Goal: Transaction & Acquisition: Purchase product/service

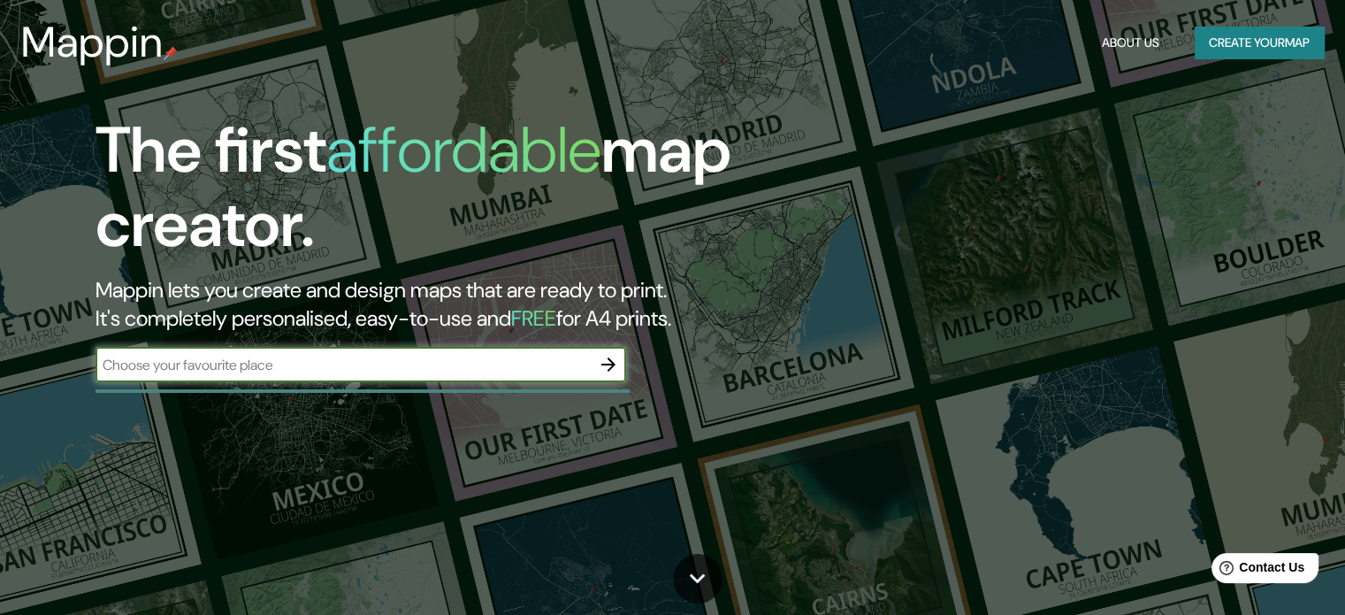
click at [472, 366] on input "text" at bounding box center [343, 365] width 495 height 20
type input "[GEOGRAPHIC_DATA][PERSON_NAME]"
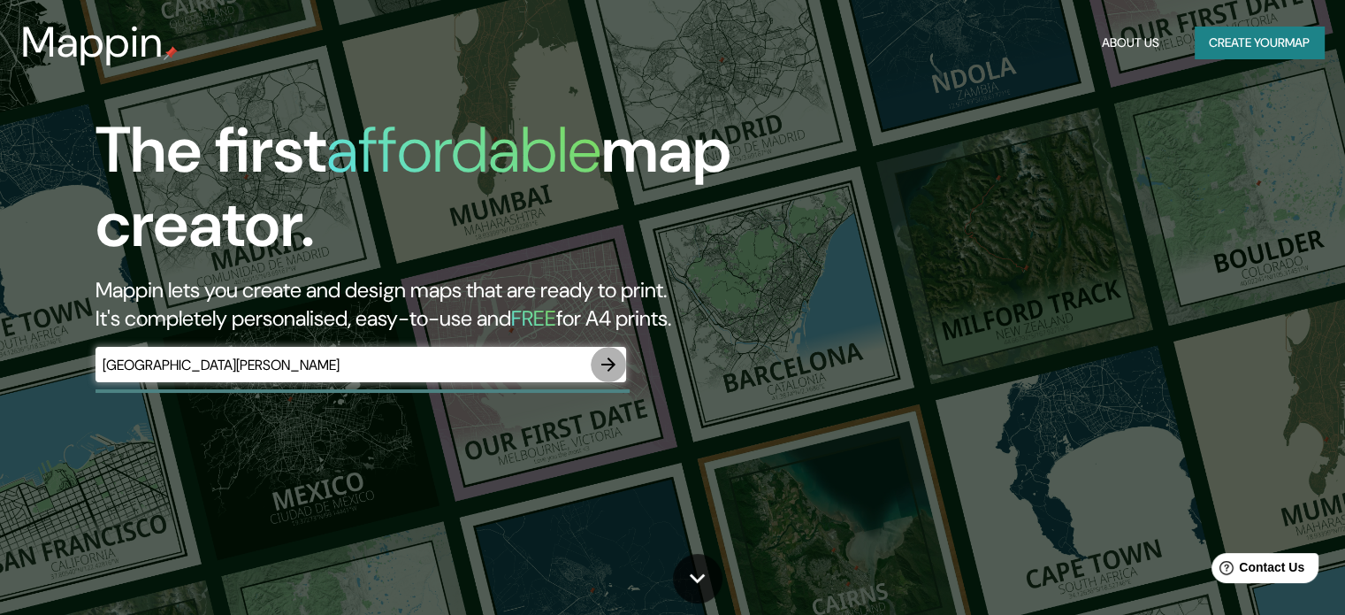
click at [617, 363] on icon "button" at bounding box center [608, 364] width 21 height 21
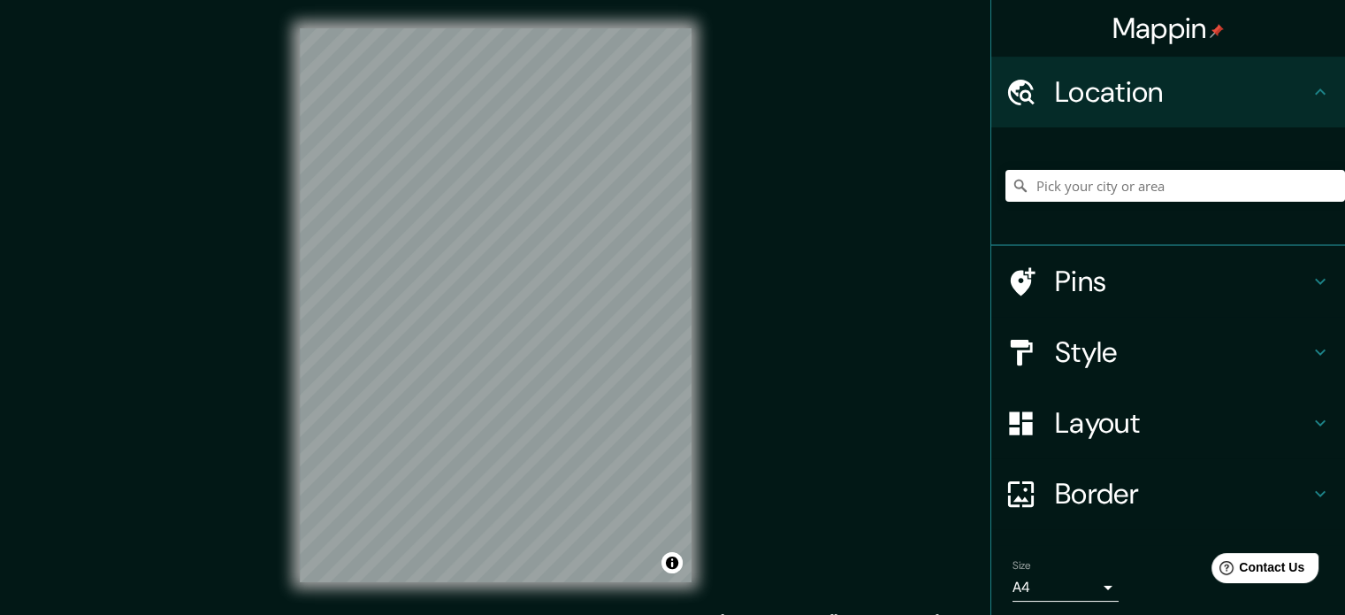
click at [550, 0] on html "Mappin Location Pins Style Layout Border Choose a border. Hint : you can make l…" at bounding box center [672, 307] width 1345 height 615
click at [695, 304] on div "© Mapbox © OpenStreetMap Improve this map" at bounding box center [495, 305] width 448 height 610
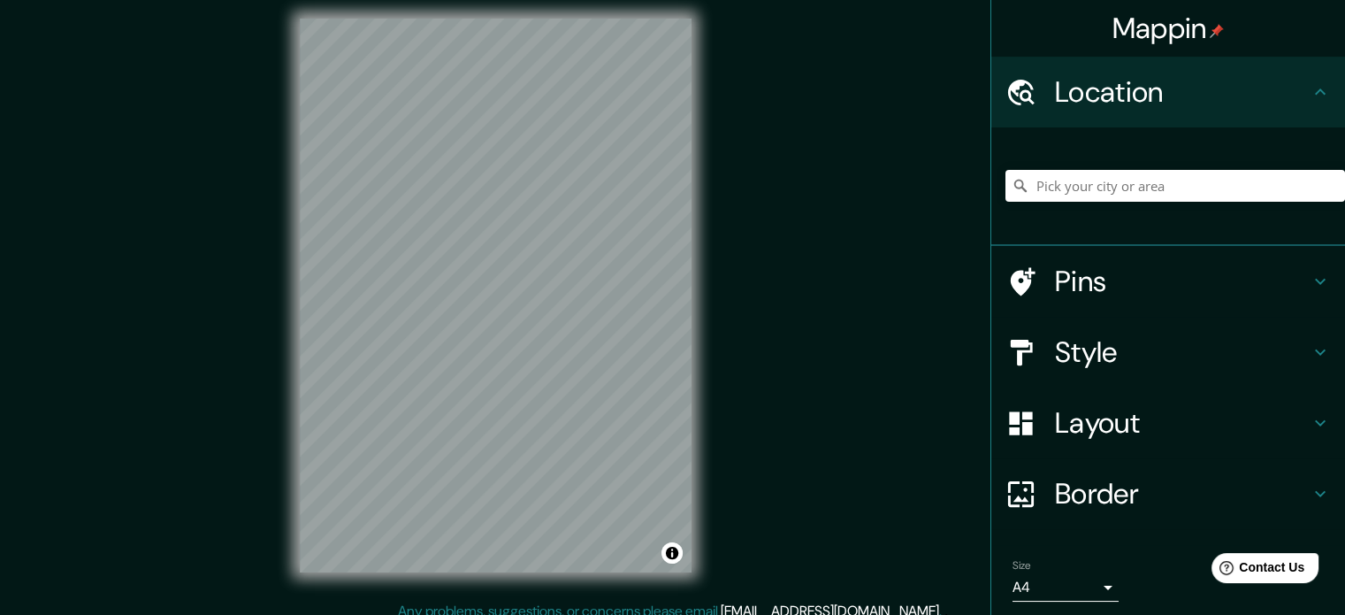
scroll to position [23, 0]
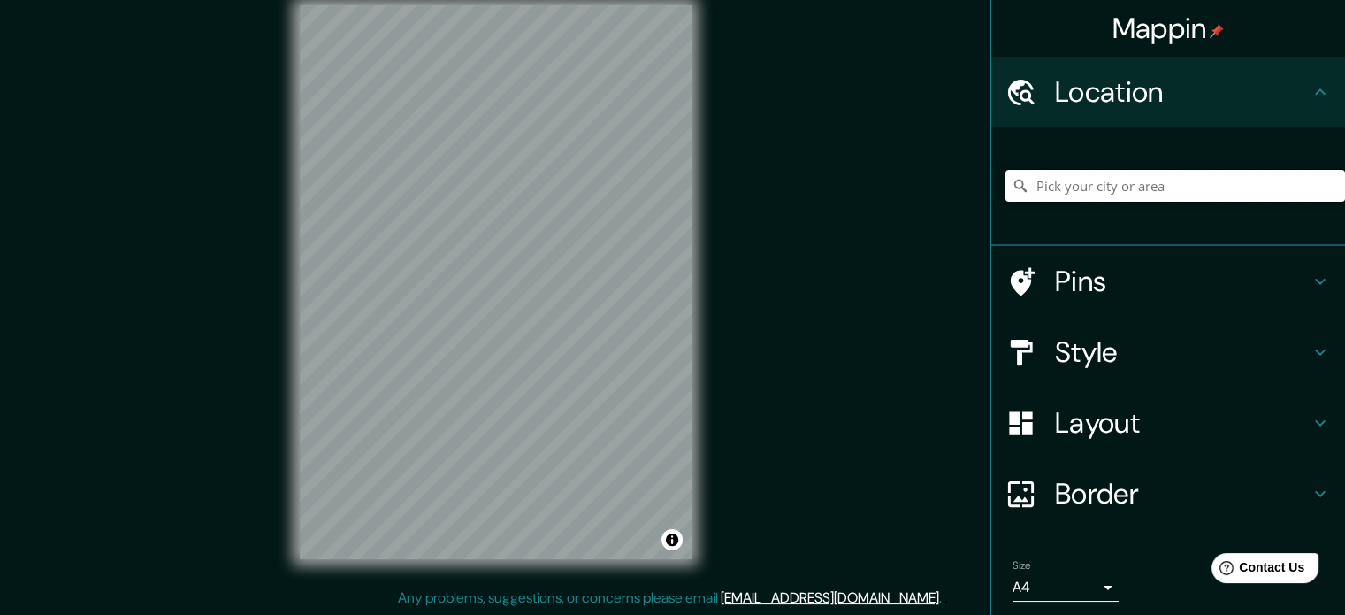
click at [1090, 180] on input "Pick your city or area" at bounding box center [1175, 186] width 340 height 32
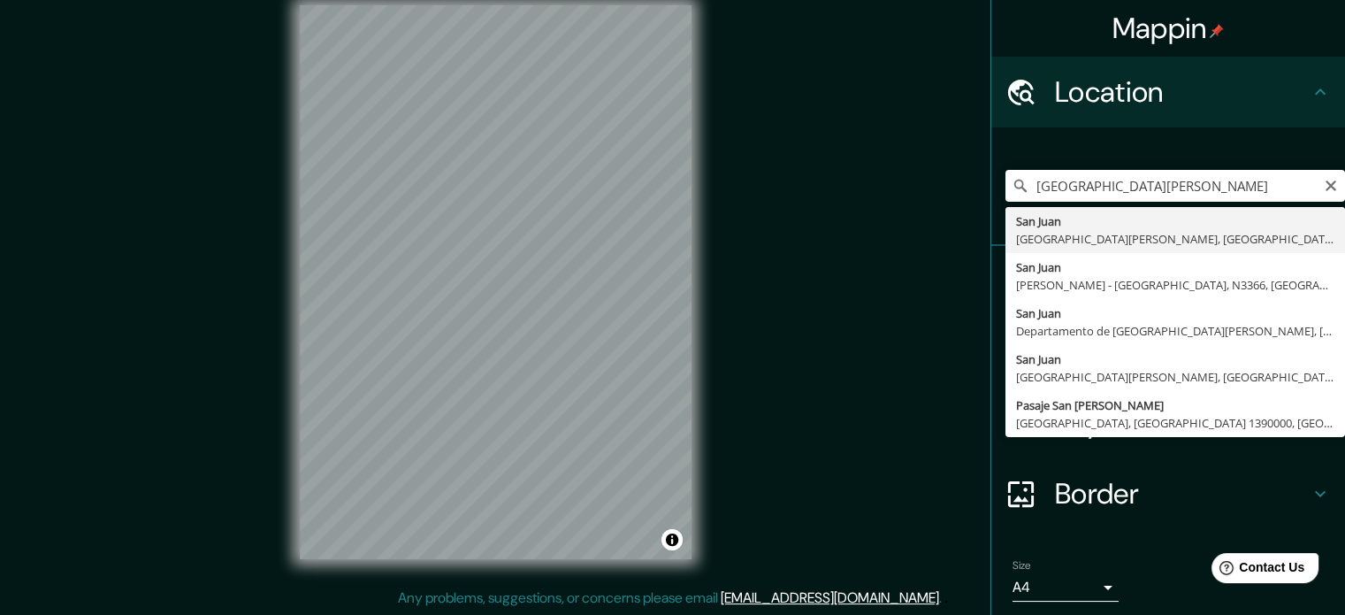
drag, startPoint x: 1150, startPoint y: 231, endPoint x: 1158, endPoint y: 234, distance: 9.5
type input "[GEOGRAPHIC_DATA][PERSON_NAME], [GEOGRAPHIC_DATA][PERSON_NAME], [GEOGRAPHIC_DAT…"
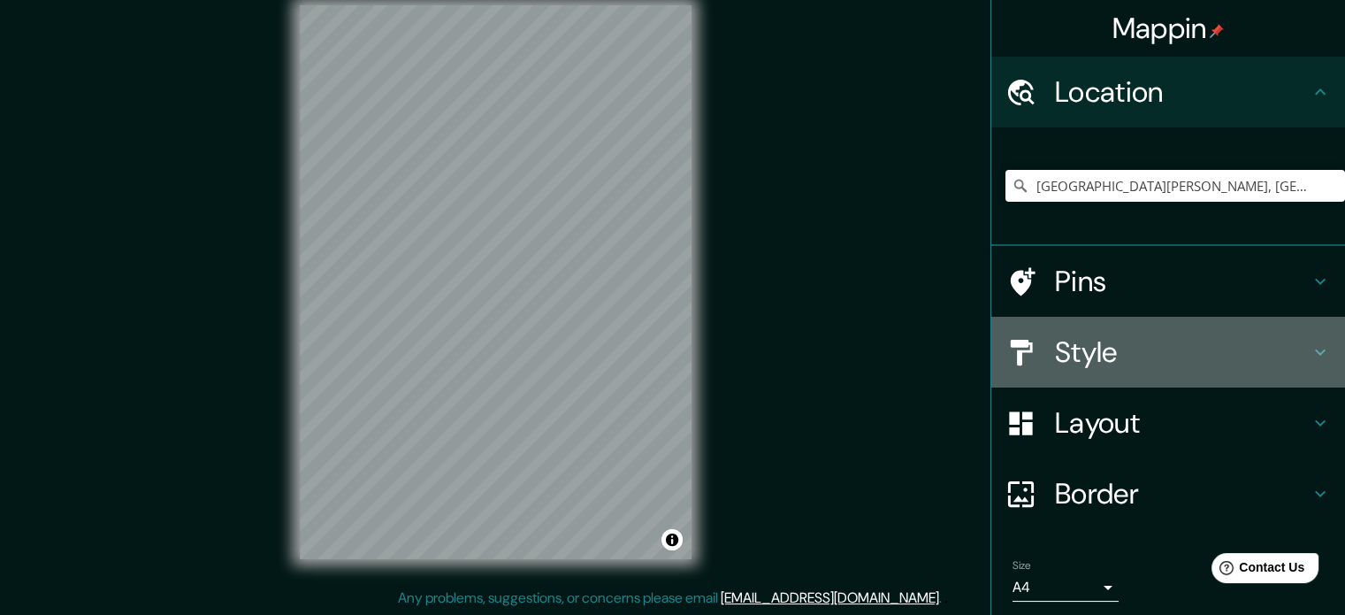
click at [1253, 340] on h4 "Style" at bounding box center [1182, 351] width 255 height 35
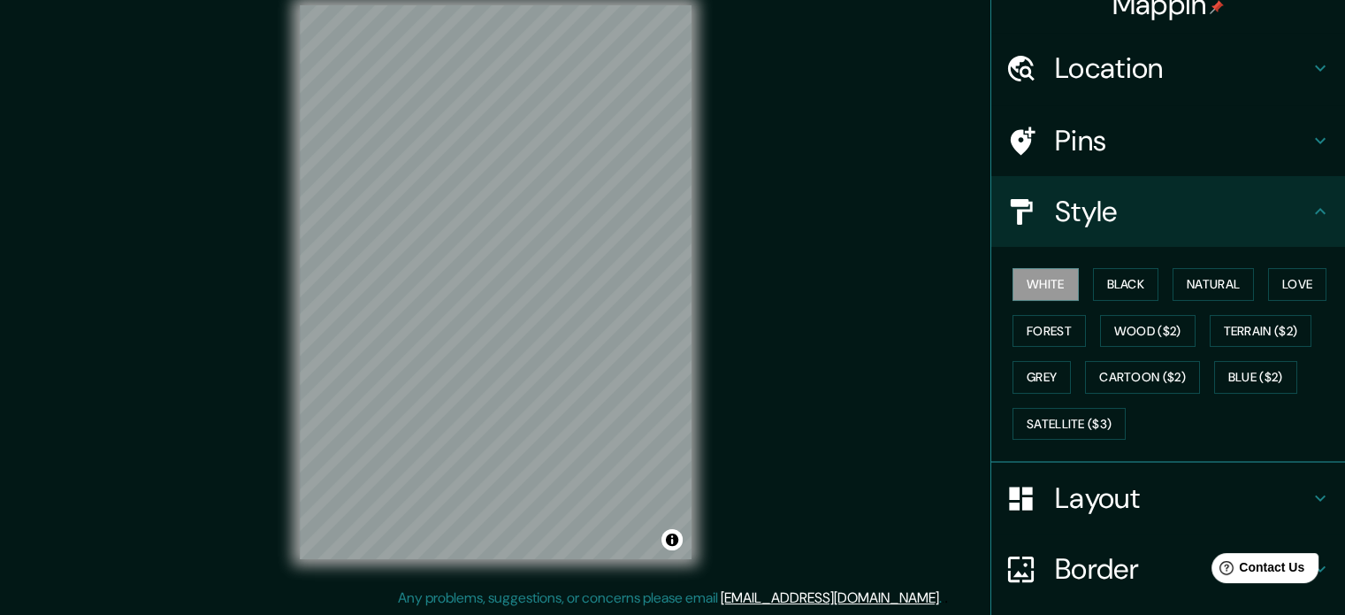
scroll to position [0, 0]
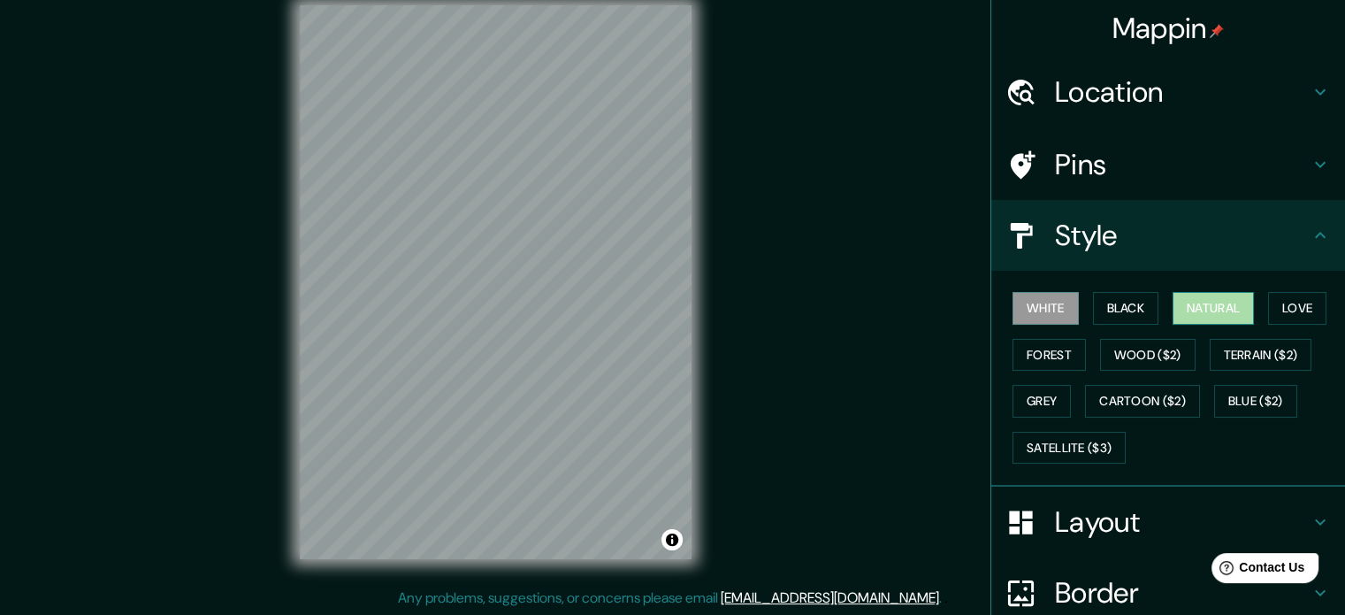
click at [1227, 302] on button "Natural" at bounding box center [1213, 308] width 81 height 33
click at [1025, 392] on button "Grey" at bounding box center [1042, 401] width 58 height 33
click at [1190, 305] on button "Natural" at bounding box center [1213, 308] width 81 height 33
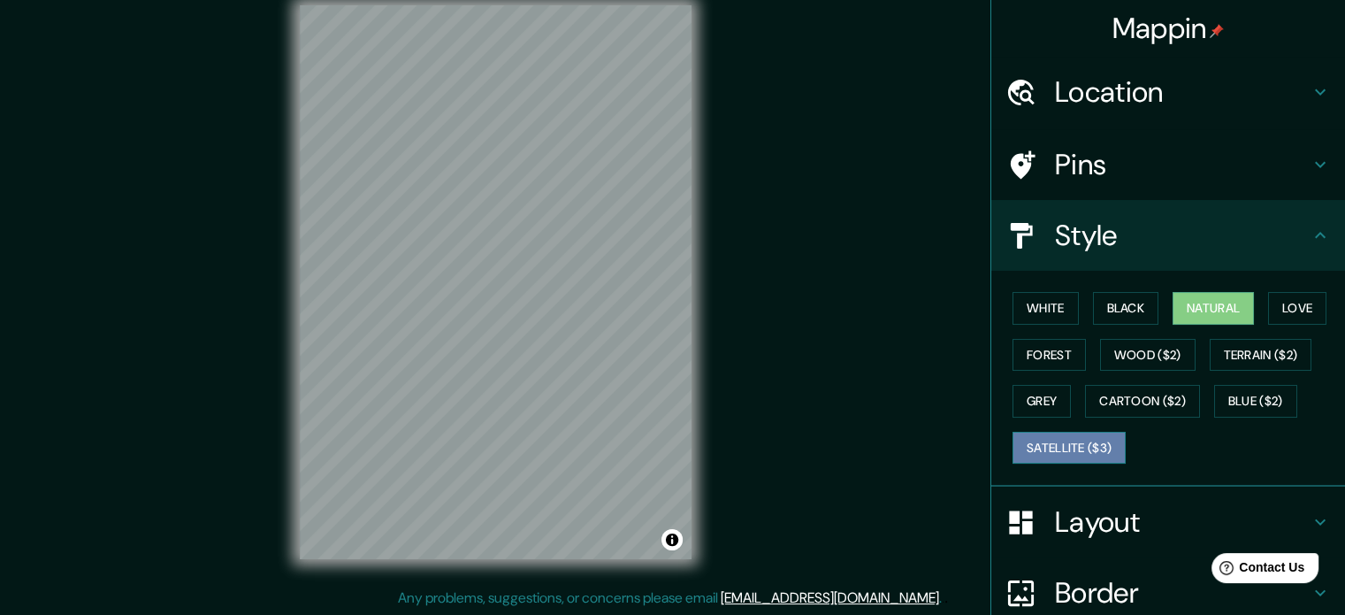
click at [1075, 437] on button "Satellite ($3)" at bounding box center [1069, 448] width 113 height 33
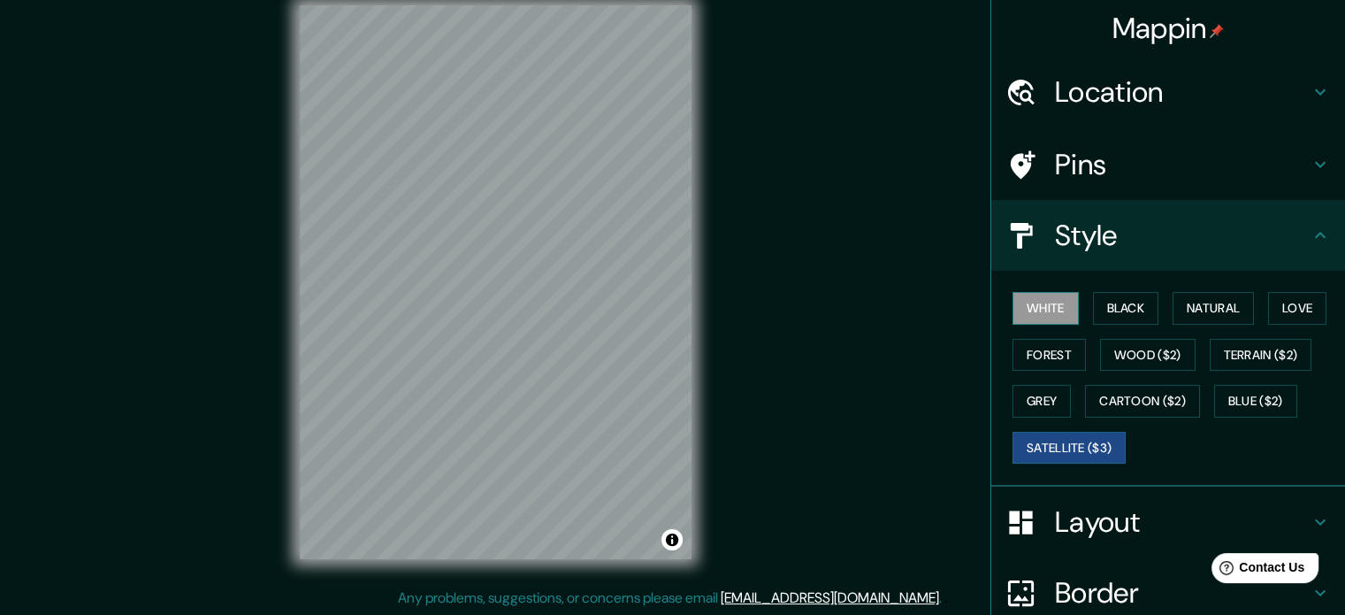
click at [1036, 306] on button "White" at bounding box center [1046, 308] width 66 height 33
click at [1228, 306] on button "Natural" at bounding box center [1213, 308] width 81 height 33
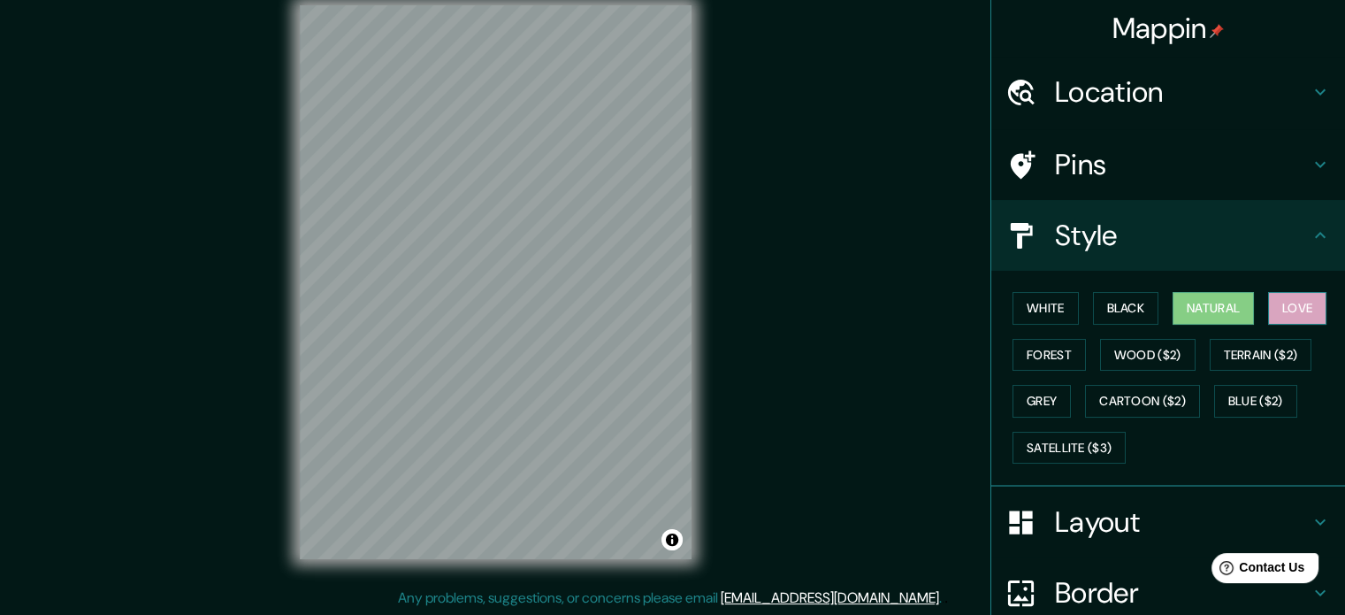
click at [1281, 313] on button "Love" at bounding box center [1297, 308] width 58 height 33
click at [1219, 299] on button "Natural" at bounding box center [1213, 308] width 81 height 33
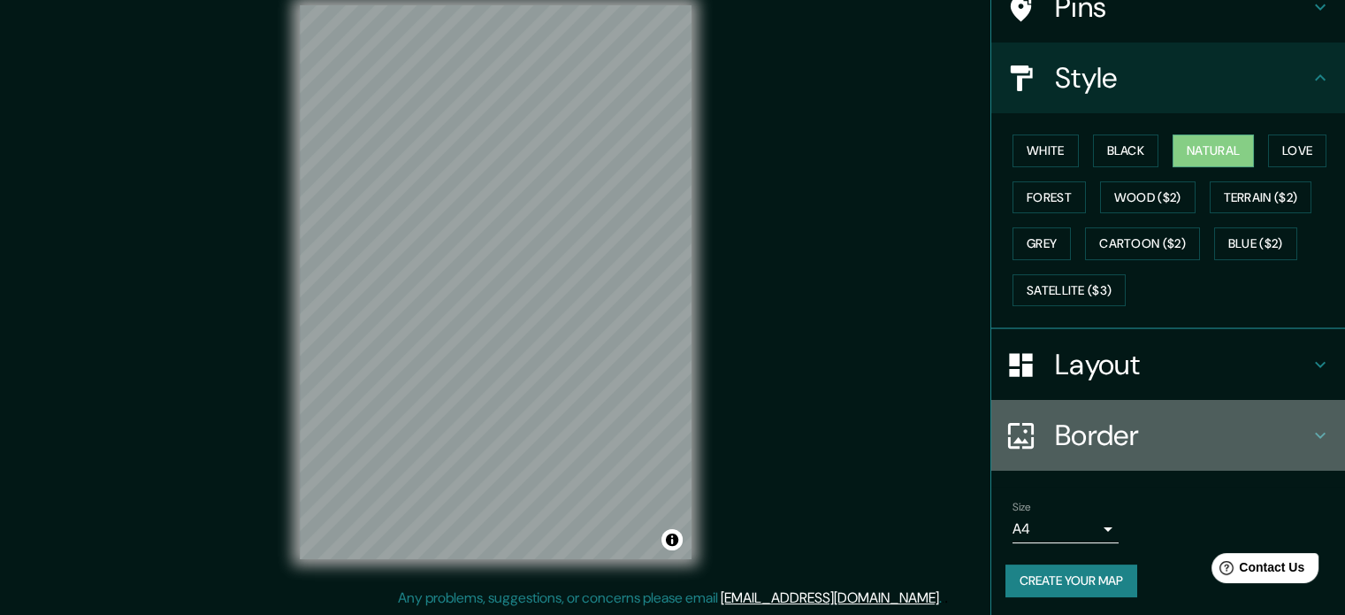
click at [1132, 429] on h4 "Border" at bounding box center [1182, 434] width 255 height 35
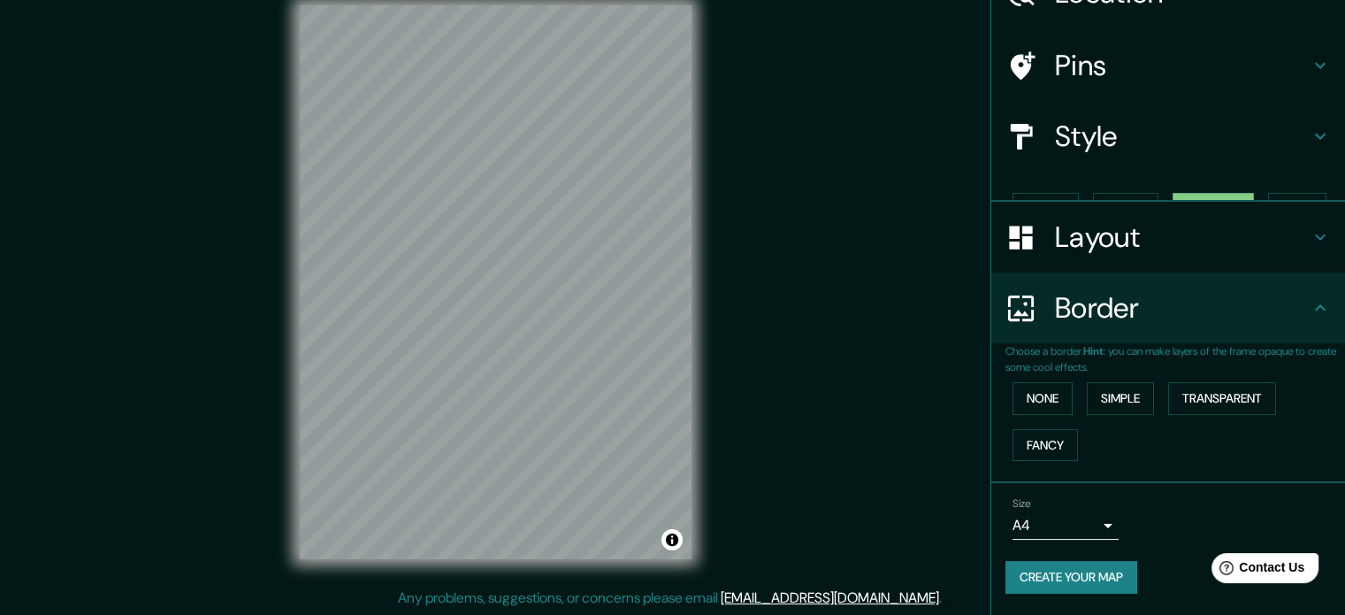
scroll to position [67, 0]
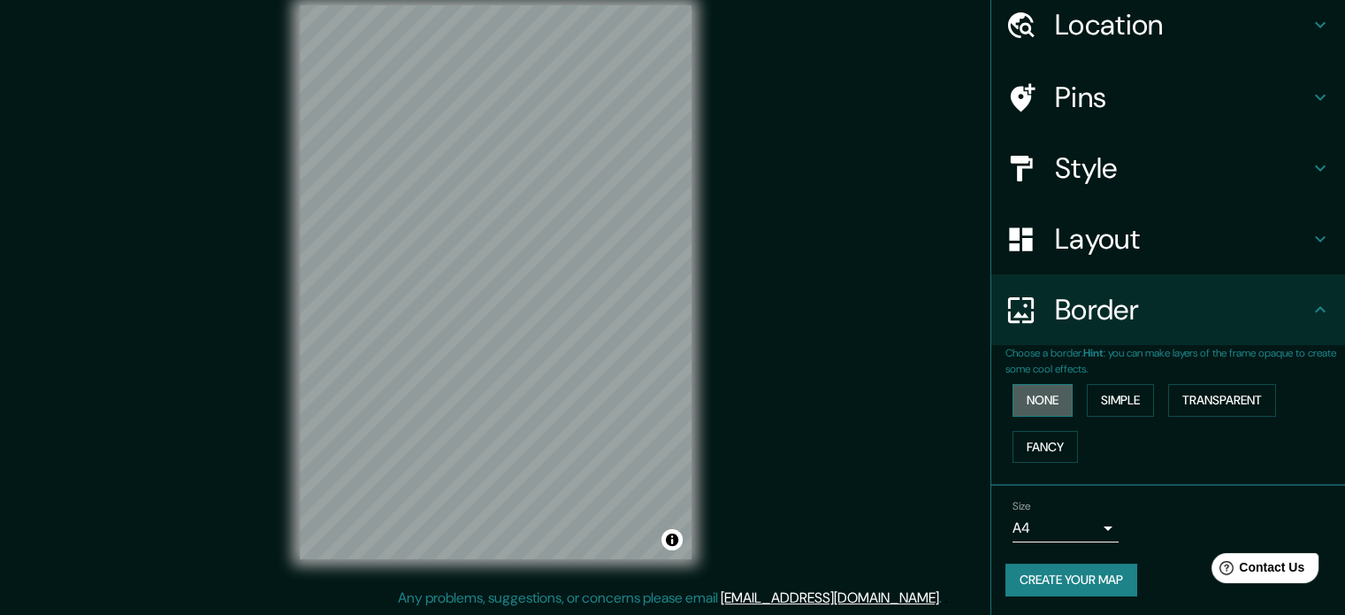
click at [1045, 398] on button "None" at bounding box center [1043, 400] width 60 height 33
click at [1140, 397] on button "Simple" at bounding box center [1120, 400] width 67 height 33
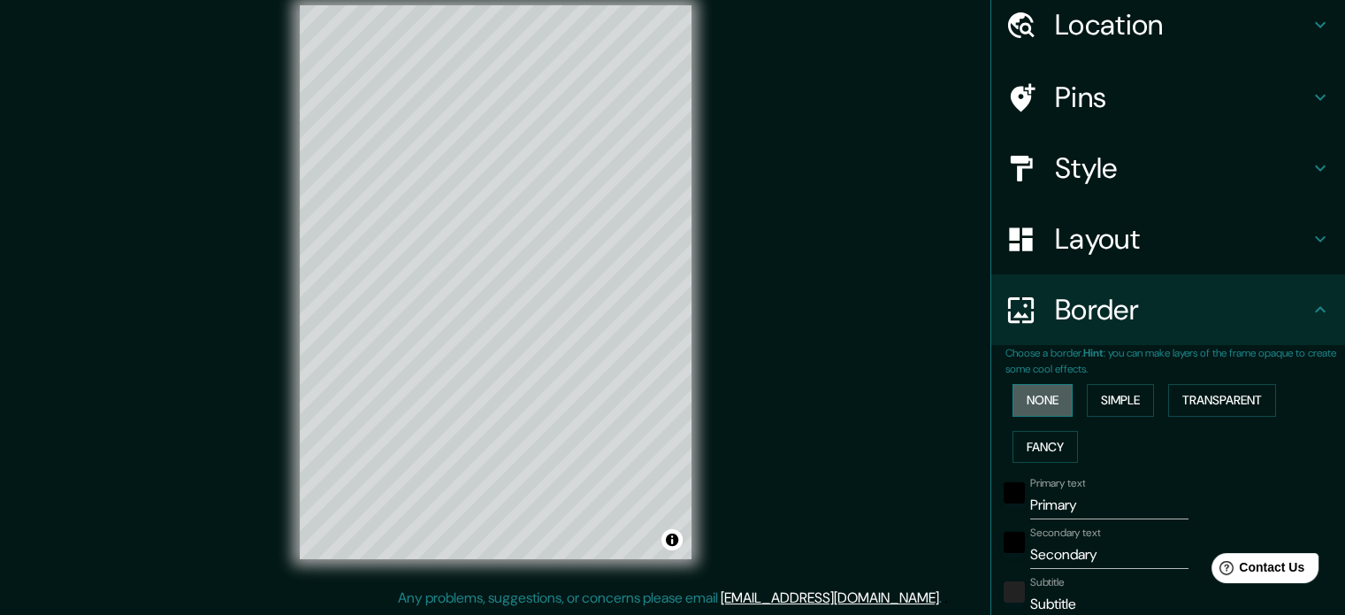
click at [1056, 401] on button "None" at bounding box center [1043, 400] width 60 height 33
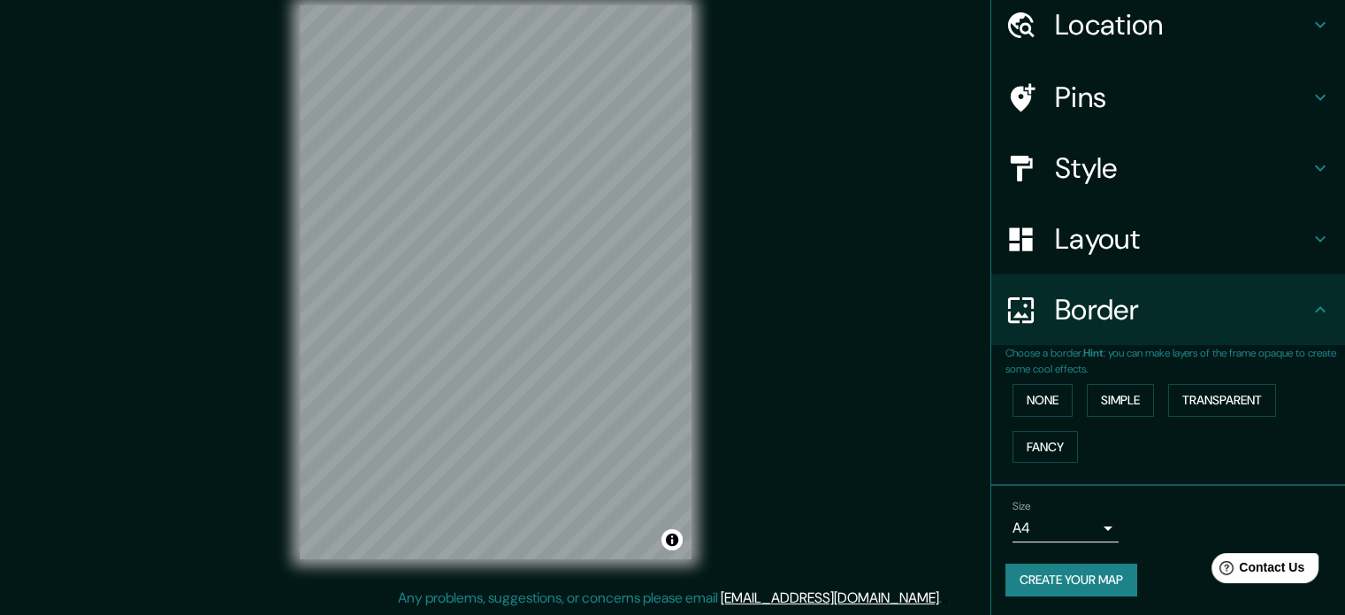
click at [1097, 512] on body "Mappin Location [GEOGRAPHIC_DATA][PERSON_NAME], [GEOGRAPHIC_DATA][PERSON_NAME],…" at bounding box center [672, 284] width 1345 height 615
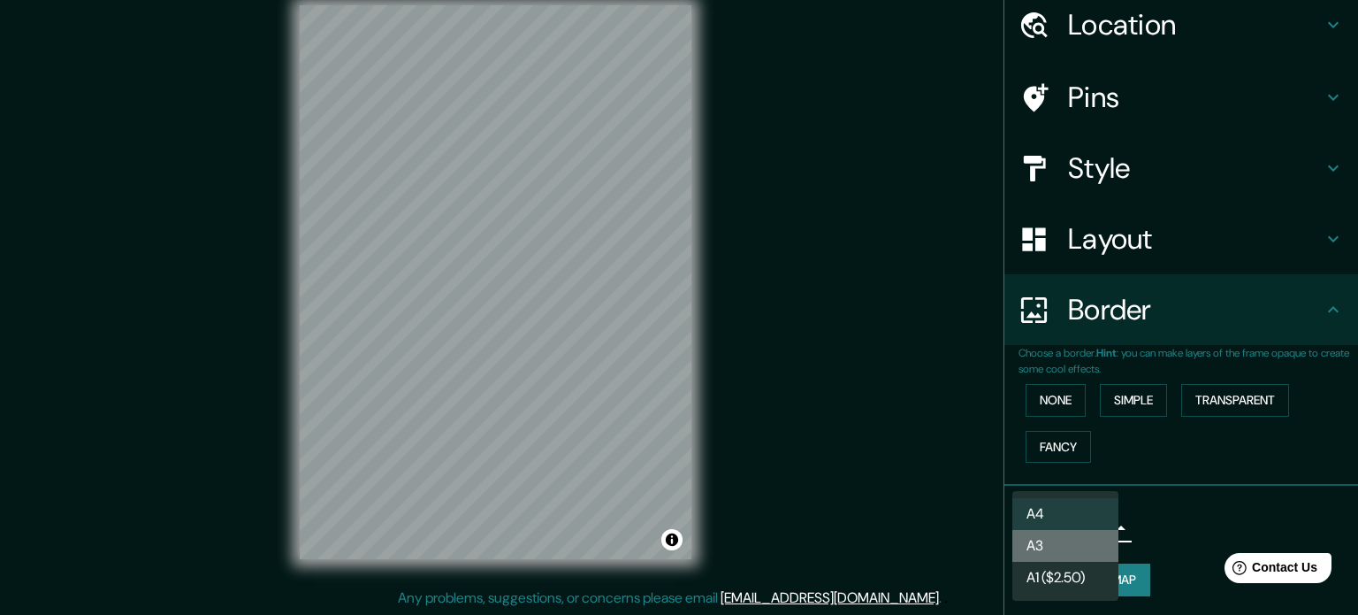
click at [1075, 544] on li "A3" at bounding box center [1066, 546] width 106 height 32
type input "a4"
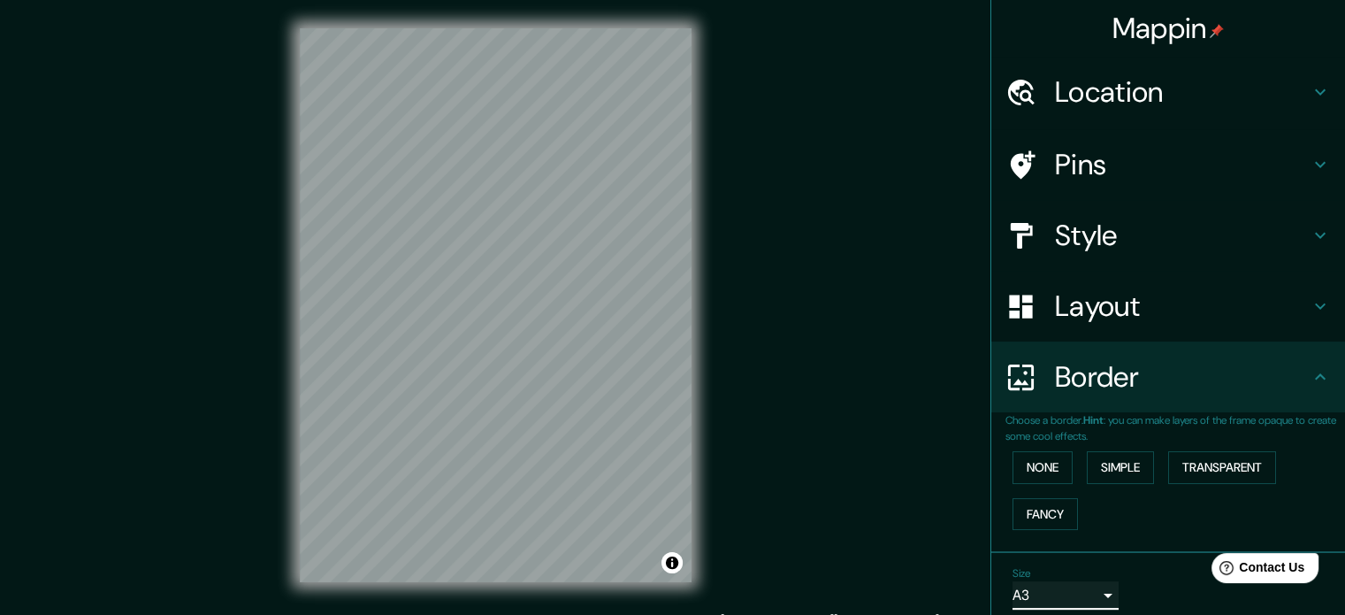
scroll to position [0, 0]
click at [959, 170] on div "Mappin Location [GEOGRAPHIC_DATA][PERSON_NAME], [GEOGRAPHIC_DATA][PERSON_NAME],…" at bounding box center [672, 319] width 1345 height 638
drag, startPoint x: 717, startPoint y: 213, endPoint x: 812, endPoint y: 180, distance: 100.4
click at [812, 180] on div "Mappin Location [GEOGRAPHIC_DATA][PERSON_NAME], [GEOGRAPHIC_DATA][PERSON_NAME],…" at bounding box center [672, 319] width 1345 height 638
drag, startPoint x: 709, startPoint y: 210, endPoint x: 809, endPoint y: 192, distance: 101.6
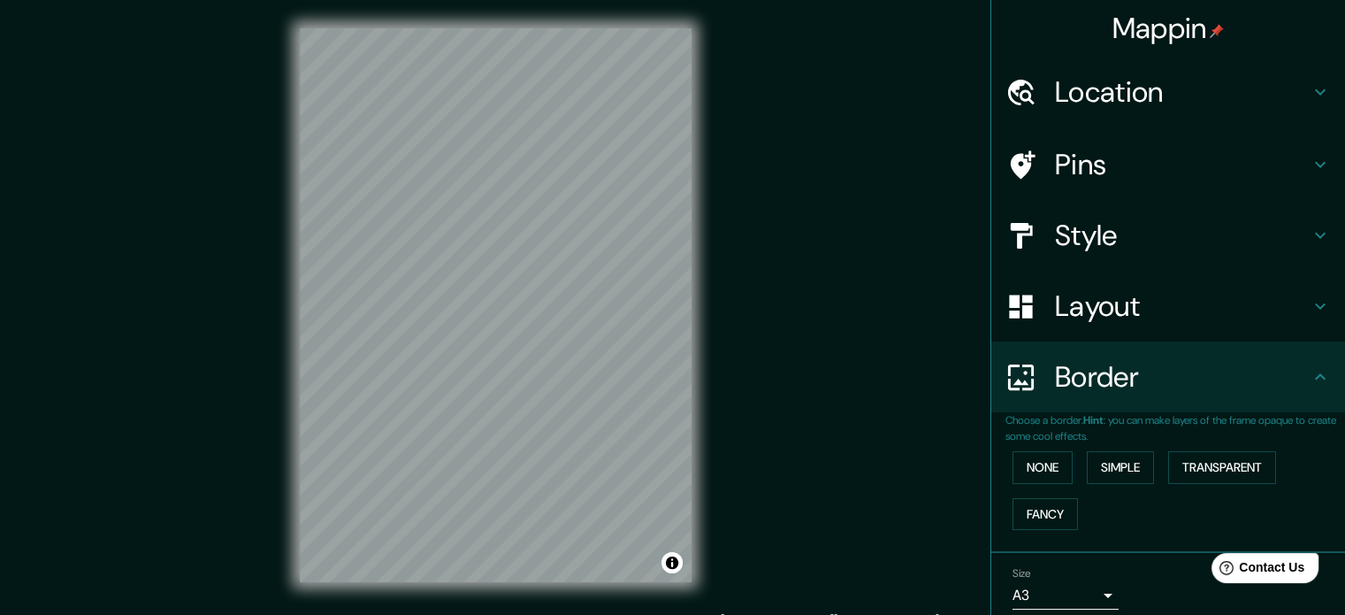
click at [809, 192] on div "Mappin Location [GEOGRAPHIC_DATA][PERSON_NAME], [GEOGRAPHIC_DATA][PERSON_NAME],…" at bounding box center [672, 319] width 1345 height 638
drag, startPoint x: 692, startPoint y: 275, endPoint x: 923, endPoint y: 215, distance: 239.4
click at [923, 215] on div "Mappin Location [GEOGRAPHIC_DATA][PERSON_NAME], [GEOGRAPHIC_DATA][PERSON_NAME],…" at bounding box center [672, 319] width 1345 height 638
click at [893, 301] on div "Mappin Location [GEOGRAPHIC_DATA][PERSON_NAME], [GEOGRAPHIC_DATA][PERSON_NAME],…" at bounding box center [672, 319] width 1345 height 638
